Goal: Task Accomplishment & Management: Use online tool/utility

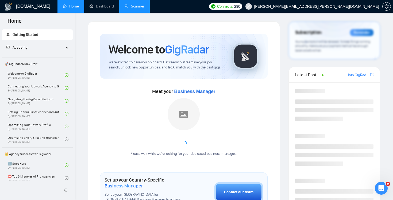
click at [136, 7] on link "Scanner" at bounding box center [134, 6] width 20 height 5
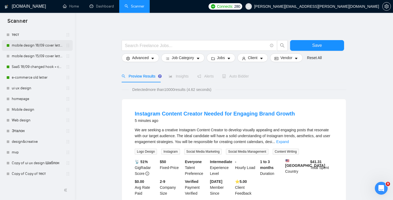
scroll to position [109, 0]
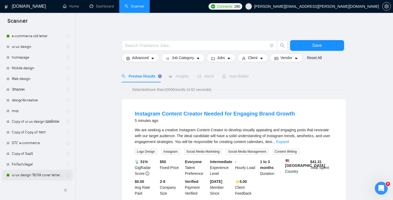
click at [50, 174] on link "ui ux design 18/09 cover letter changed & cases revised" at bounding box center [37, 175] width 51 height 11
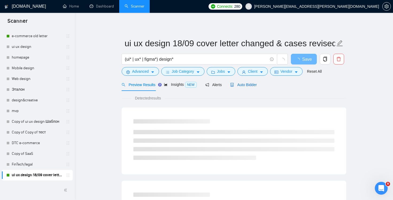
click at [249, 86] on span "Auto Bidder" at bounding box center [243, 85] width 26 height 4
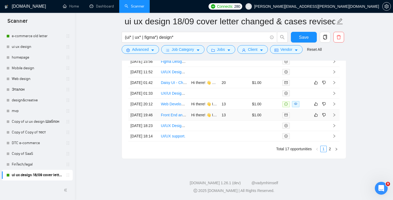
scroll to position [1342, 0]
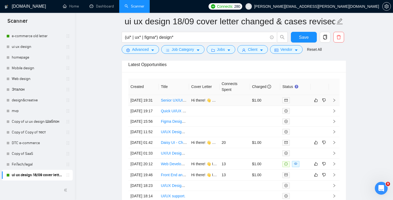
click at [179, 102] on link "Senior UX/UI Designer (Finance) — Website + App (Figma)" at bounding box center [210, 100] width 99 height 4
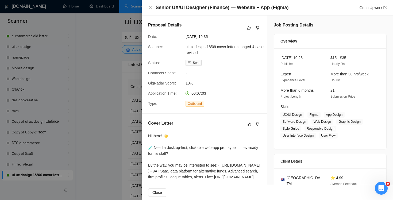
click at [147, 6] on div "Senior UX/UI Designer (Finance) — Website + App (Figma) Go to Upwork" at bounding box center [267, 7] width 251 height 15
click at [152, 5] on div "Senior UX/UI Designer (Finance) — Website + App (Figma) Go to Upwork" at bounding box center [267, 7] width 238 height 7
click at [152, 6] on icon "close" at bounding box center [150, 7] width 4 height 4
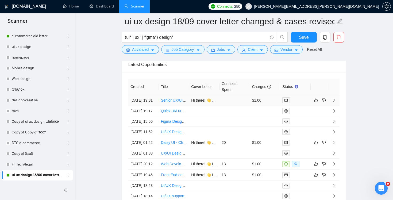
click at [226, 104] on td at bounding box center [234, 100] width 30 height 11
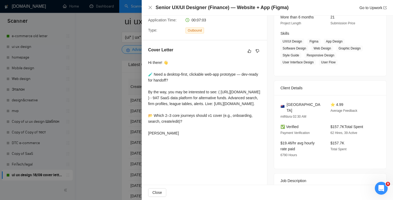
scroll to position [426, 0]
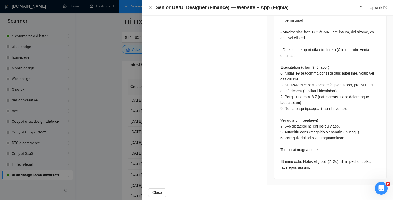
click at [147, 5] on div "Senior UX/UI Designer (Finance) — Website + App (Figma) Go to Upwork" at bounding box center [267, 7] width 251 height 15
click at [152, 9] on icon "close" at bounding box center [150, 7] width 4 height 4
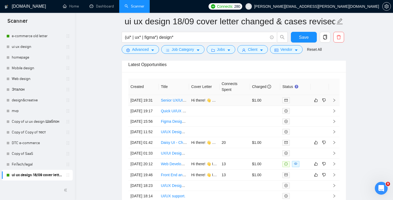
click at [241, 105] on td at bounding box center [234, 100] width 30 height 11
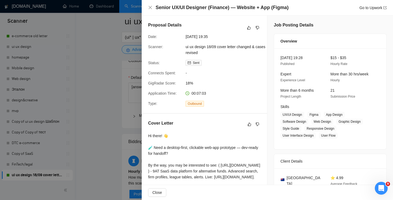
click at [119, 75] on div at bounding box center [196, 100] width 393 height 200
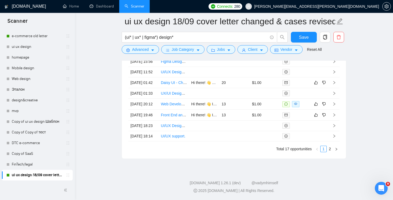
scroll to position [1329, 0]
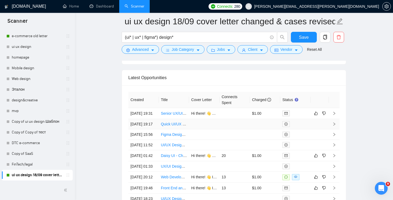
click at [214, 129] on td at bounding box center [204, 124] width 30 height 10
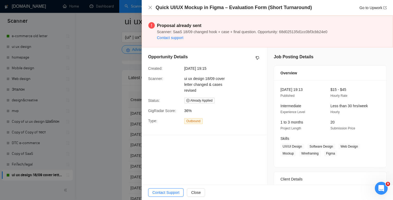
click at [87, 92] on div at bounding box center [196, 100] width 393 height 200
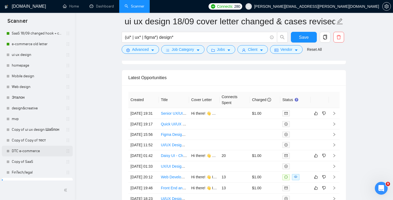
scroll to position [58, 0]
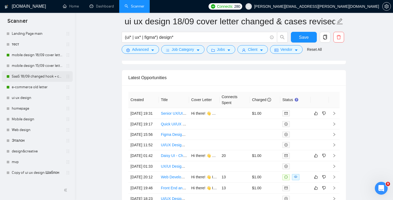
click at [34, 79] on link "SaaS 18/09 changed hook + case + final question" at bounding box center [37, 76] width 51 height 11
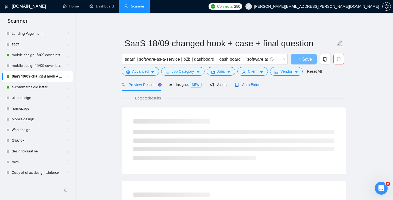
click at [244, 83] on span "Auto Bidder" at bounding box center [248, 85] width 26 height 4
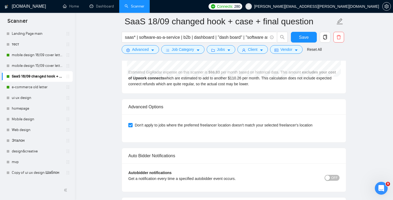
scroll to position [1298, 0]
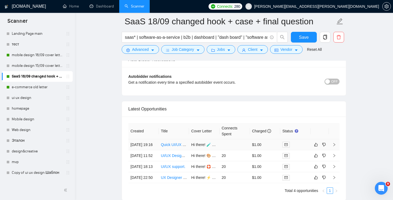
click at [228, 149] on td at bounding box center [234, 144] width 30 height 11
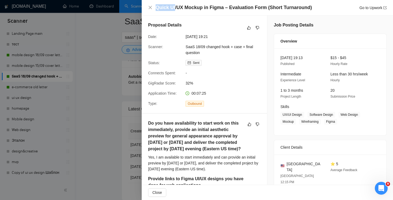
drag, startPoint x: 175, startPoint y: 7, endPoint x: 156, endPoint y: 7, distance: 18.4
click at [156, 7] on h4 "Quick UI/UX Mockup in Figma – Evaluation Form (Short Turnaround)" at bounding box center [233, 7] width 156 height 7
copy h4 "Quick UI"
click at [151, 4] on div "Quick UI/UX Mockup in Figma – Evaluation Form (Short Turnaround) Go to Upwork" at bounding box center [267, 7] width 238 height 7
click at [149, 9] on icon "close" at bounding box center [150, 7] width 4 height 4
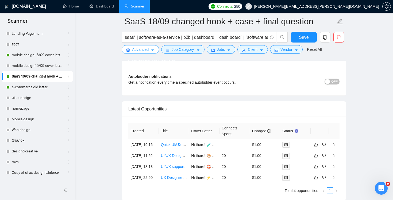
click at [140, 53] on button "Advanced" at bounding box center [140, 49] width 37 height 9
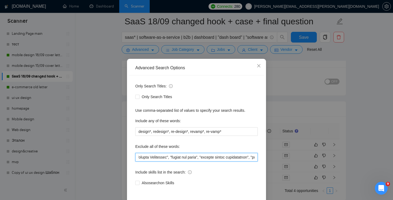
drag, startPoint x: 230, startPoint y: 157, endPoint x: 287, endPoint y: 165, distance: 56.9
click at [287, 165] on div "Advanced Search Options Only Search Titles: Only Search Titles Use comma-separa…" at bounding box center [196, 100] width 393 height 200
click at [244, 158] on input "text" at bounding box center [196, 157] width 122 height 9
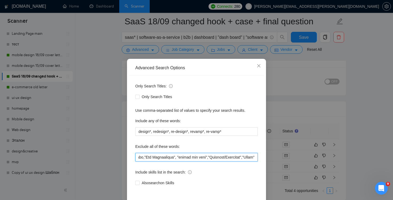
drag, startPoint x: 244, startPoint y: 158, endPoint x: 331, endPoint y: 174, distance: 88.0
click at [331, 174] on div "Advanced Search Options Only Search Titles: Only Search Titles Use comma-separa…" at bounding box center [196, 100] width 393 height 200
click at [260, 68] on span "Close" at bounding box center [258, 66] width 14 height 14
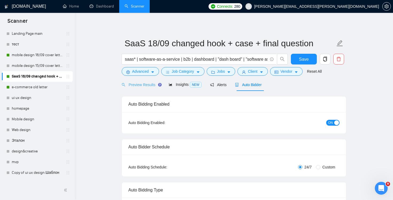
click at [136, 88] on div "Preview Results" at bounding box center [141, 84] width 38 height 13
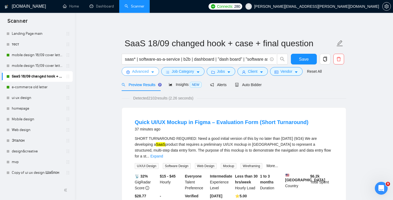
click at [143, 70] on span "Advanced" at bounding box center [140, 71] width 17 height 6
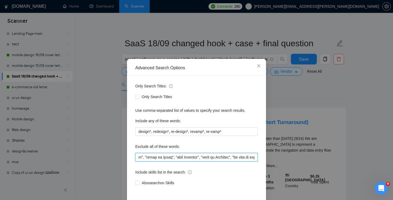
scroll to position [0, 2179]
drag, startPoint x: 233, startPoint y: 155, endPoint x: 392, endPoint y: 182, distance: 161.5
click at [392, 188] on div "Advanced Search Options Only Search Titles: Only Search Titles Use comma-separa…" at bounding box center [196, 100] width 393 height 200
paste input "Quick UI"
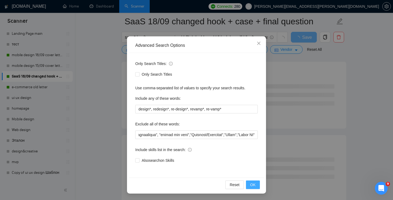
scroll to position [0, 0]
click at [257, 182] on button "OK" at bounding box center [253, 184] width 14 height 9
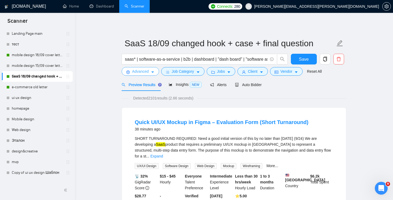
click at [139, 71] on span "Advanced" at bounding box center [140, 71] width 17 height 6
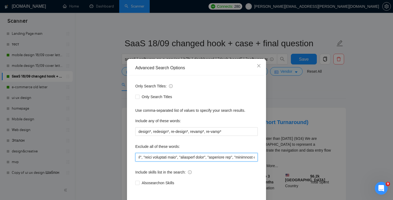
scroll to position [0, 2197]
drag, startPoint x: 230, startPoint y: 155, endPoint x: 392, endPoint y: 173, distance: 163.4
click at [392, 174] on html "Scanner New Scanner My Scanners почистити антиключові mobile design main Web de…" at bounding box center [196, 100] width 393 height 200
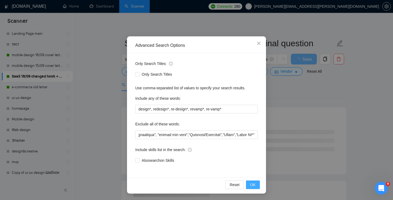
click at [253, 184] on span "OK" at bounding box center [252, 185] width 5 height 6
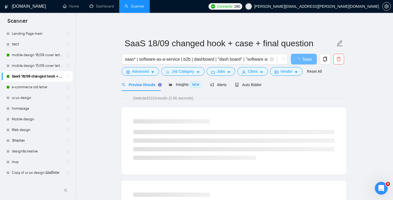
scroll to position [0, 0]
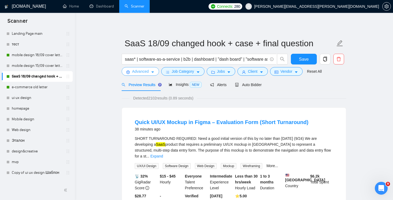
click at [140, 70] on span "Advanced" at bounding box center [140, 71] width 17 height 6
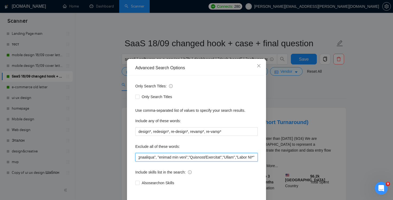
scroll to position [0, 2199]
drag, startPoint x: 242, startPoint y: 156, endPoint x: 348, endPoint y: 174, distance: 107.6
click at [348, 174] on div "Advanced Search Options Only Search Titles: Only Search Titles Use comma-separa…" at bounding box center [196, 100] width 393 height 200
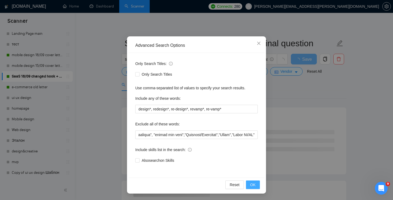
click at [256, 183] on button "OK" at bounding box center [253, 184] width 14 height 9
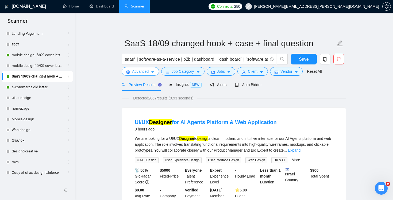
click at [141, 70] on span "Advanced" at bounding box center [140, 71] width 17 height 6
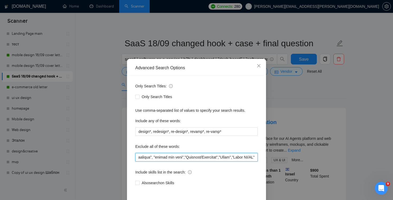
scroll to position [0, 2204]
drag, startPoint x: 240, startPoint y: 158, endPoint x: 344, endPoint y: 171, distance: 104.8
click at [344, 172] on div "Advanced Search Options Only Search Titles: Only Search Titles Use comma-separa…" at bounding box center [196, 100] width 393 height 200
click at [231, 158] on input "text" at bounding box center [196, 157] width 122 height 9
paste input ""Quick UI/UX""
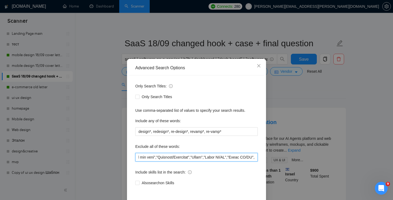
paste input ""Quick UI/UX""
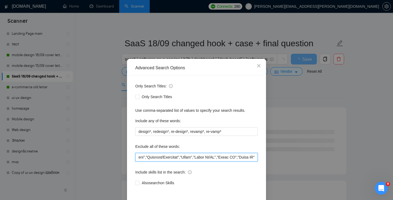
scroll to position [22, 0]
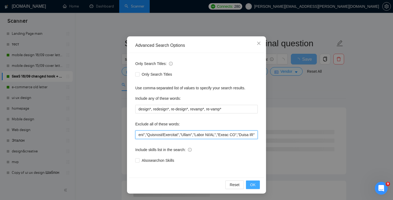
type input "softr*, webflow*,"web developer", "(No agencies)","no agencies","developer to o…"
click at [252, 185] on span "OK" at bounding box center [252, 185] width 5 height 6
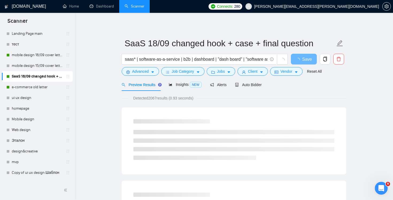
scroll to position [0, 0]
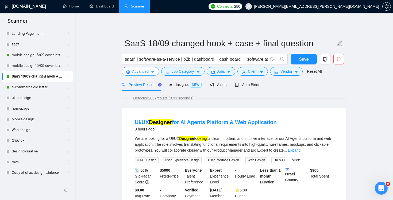
click at [136, 69] on span "Advanced" at bounding box center [140, 71] width 17 height 6
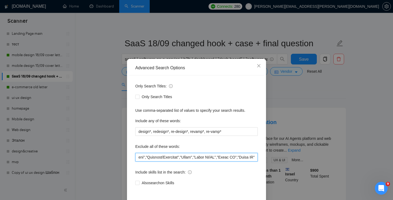
scroll to position [0, 2242]
drag, startPoint x: 231, startPoint y: 156, endPoint x: 391, endPoint y: 191, distance: 164.1
click at [391, 192] on div "Advanced Search Options Only Search Titles: Only Search Titles Use comma-separa…" at bounding box center [196, 100] width 393 height 200
click at [203, 156] on input "text" at bounding box center [196, 157] width 122 height 9
click at [192, 158] on input "text" at bounding box center [196, 157] width 122 height 9
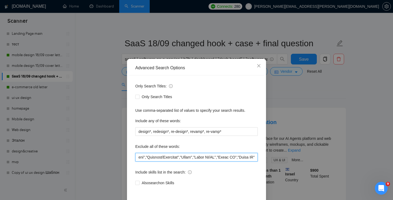
click at [215, 158] on input "text" at bounding box center [196, 157] width 122 height 9
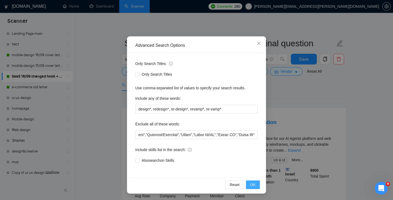
click at [249, 189] on button "OK" at bounding box center [253, 184] width 14 height 9
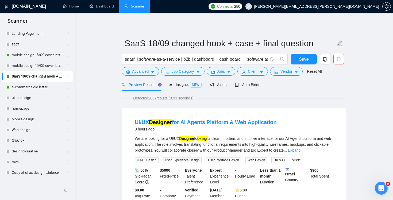
scroll to position [0, 0]
click at [303, 57] on span "Save" at bounding box center [304, 59] width 10 height 7
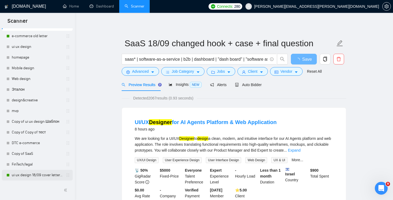
click at [37, 177] on link "ui ux design 18/09 cover letter changed & cases revised" at bounding box center [37, 175] width 51 height 11
click at [40, 174] on link "ui ux design 18/09 cover letter changed & cases revised" at bounding box center [37, 175] width 51 height 11
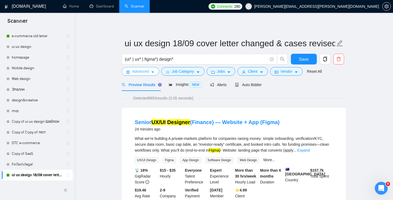
click at [146, 72] on span "Advanced" at bounding box center [140, 71] width 17 height 6
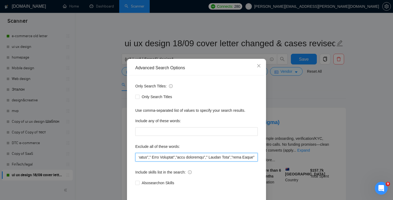
scroll to position [0, 3647]
drag, startPoint x: 226, startPoint y: 156, endPoint x: 392, endPoint y: 162, distance: 166.5
click at [392, 164] on div "Advanced Search Options Only Search Titles: Only Search Titles Use comma-separa…" at bounding box center [196, 100] width 393 height 200
paste input ""Quick UI/UX""
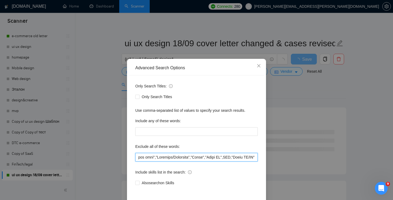
scroll to position [22, 0]
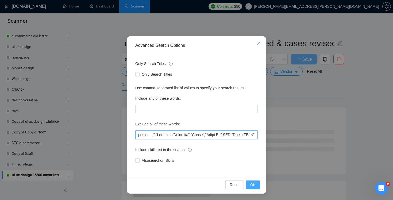
type input ""(No agencies)", "[DOMAIN_NAME]", FlutterFlow, Chakra,"Chakra UI", ChakraUI , "…"
click at [254, 182] on span "OK" at bounding box center [252, 185] width 5 height 6
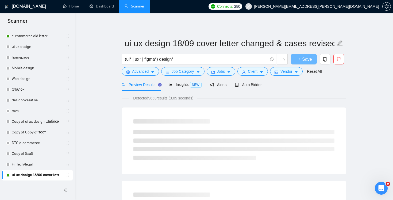
scroll to position [0, 0]
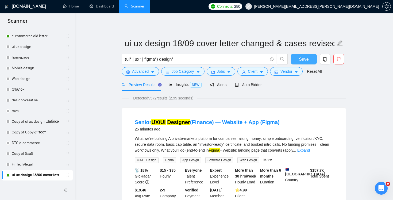
click at [297, 59] on button "Save" at bounding box center [304, 59] width 26 height 11
click at [101, 7] on link "Dashboard" at bounding box center [101, 6] width 24 height 5
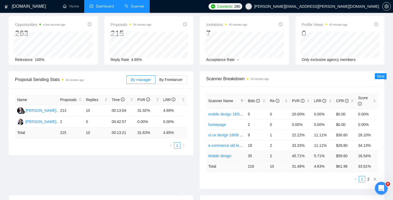
scroll to position [54, 0]
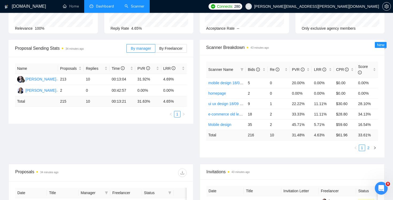
click at [367, 147] on link "2" at bounding box center [368, 148] width 6 height 6
click at [362, 147] on link "1" at bounding box center [362, 148] width 6 height 6
click at [366, 147] on link "2" at bounding box center [368, 148] width 6 height 6
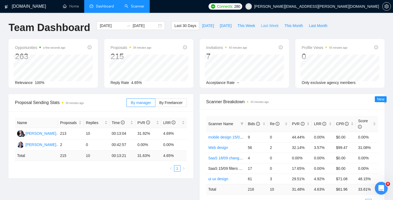
click at [268, 28] on span "Last Week" at bounding box center [270, 26] width 18 height 6
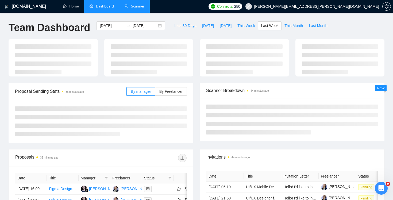
type input "[DATE]"
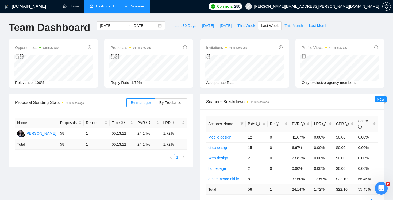
click at [295, 26] on span "This Month" at bounding box center [293, 26] width 18 height 6
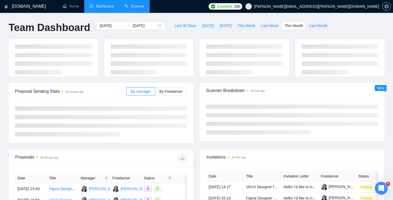
type input "[DATE]"
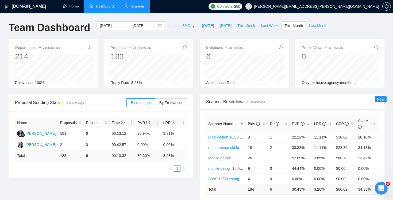
click at [322, 25] on span "Last Month" at bounding box center [317, 26] width 18 height 6
type input "[DATE]"
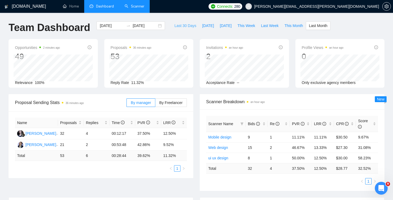
click at [181, 26] on span "Last 30 Days" at bounding box center [185, 26] width 22 height 6
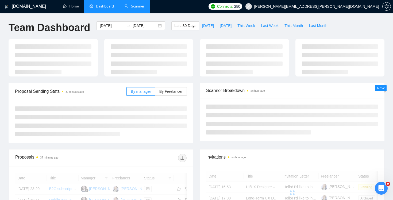
type input "[DATE]"
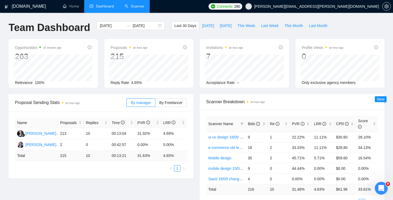
click at [128, 9] on link "Scanner" at bounding box center [134, 6] width 20 height 5
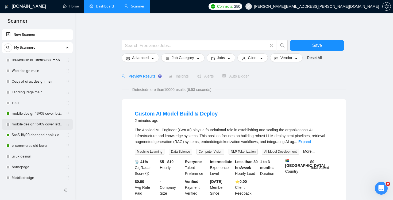
scroll to position [109, 0]
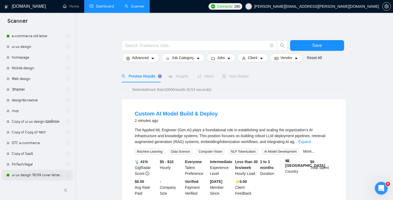
click at [30, 176] on link "ui ux design 18/09 cover letter changed & cases revised" at bounding box center [37, 175] width 51 height 11
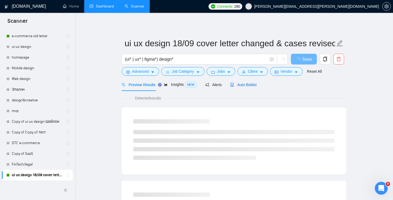
click at [246, 87] on div "Auto Bidder" at bounding box center [243, 85] width 26 height 6
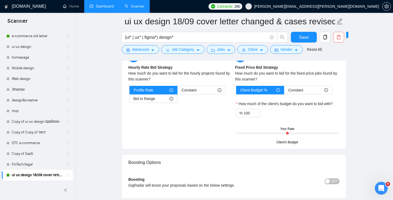
scroll to position [742, 0]
